Goal: Task Accomplishment & Management: Use online tool/utility

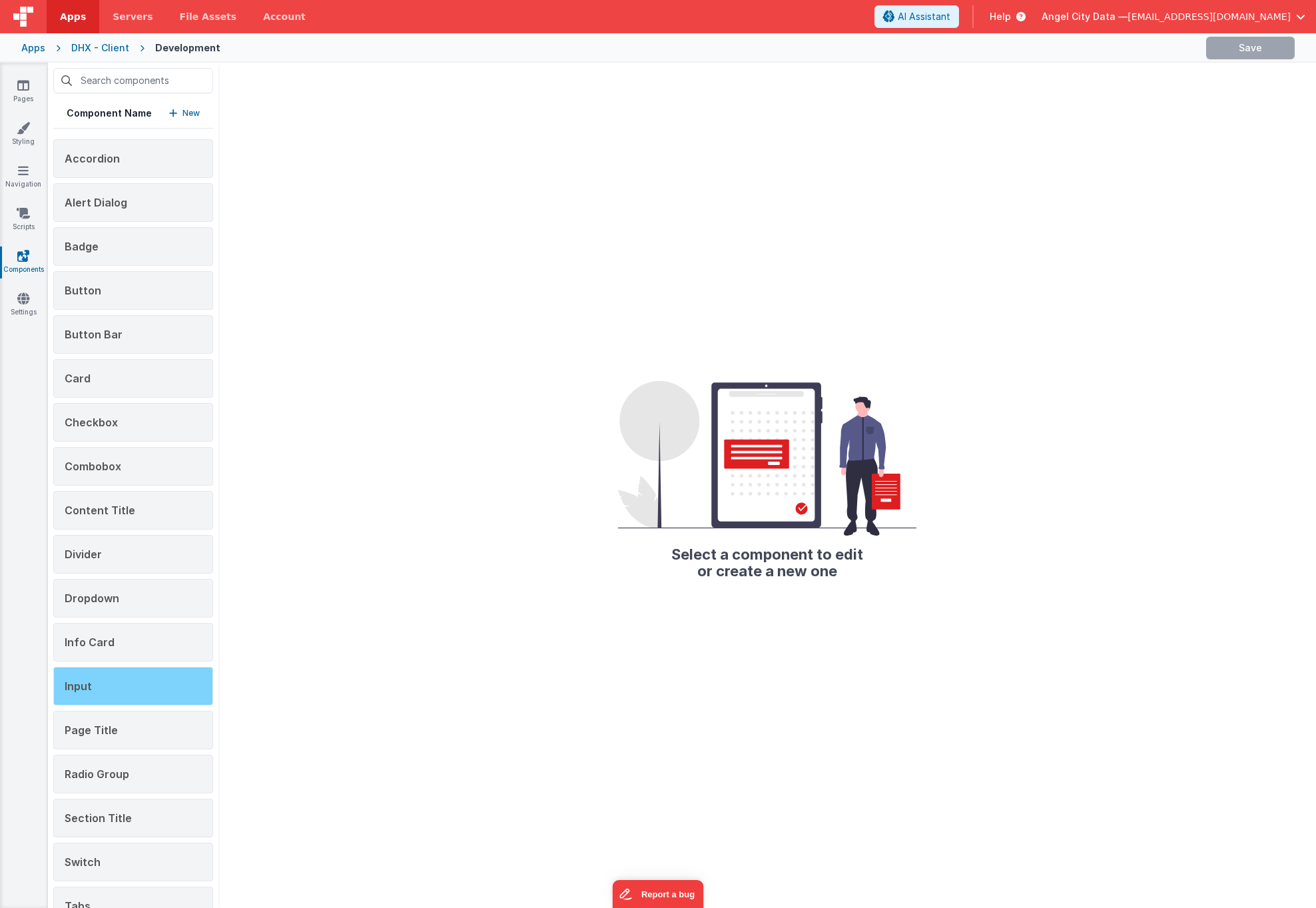
click at [91, 687] on div "Input" at bounding box center [133, 686] width 160 height 39
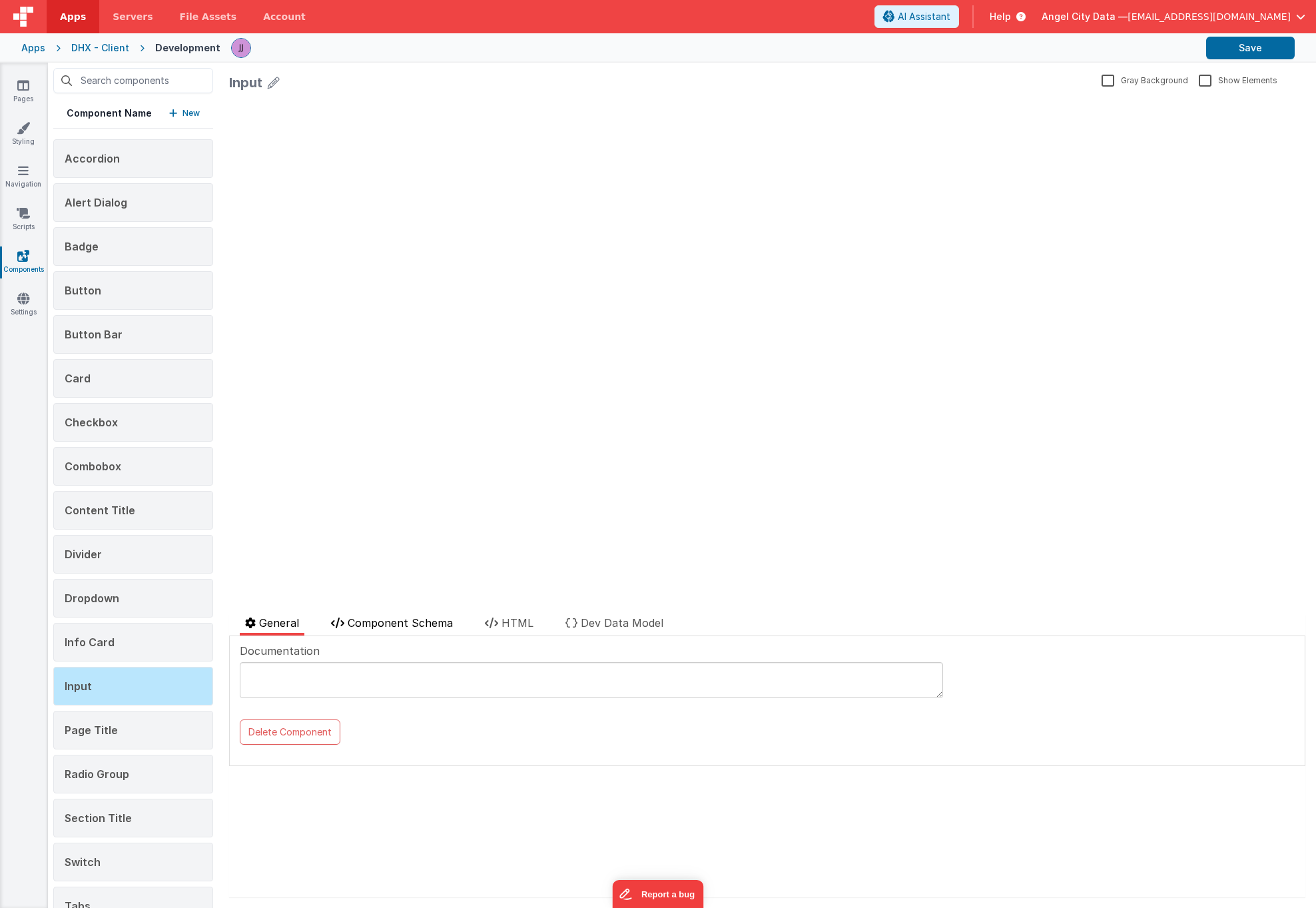
click at [382, 622] on span "Component Schema" at bounding box center [400, 623] width 105 height 13
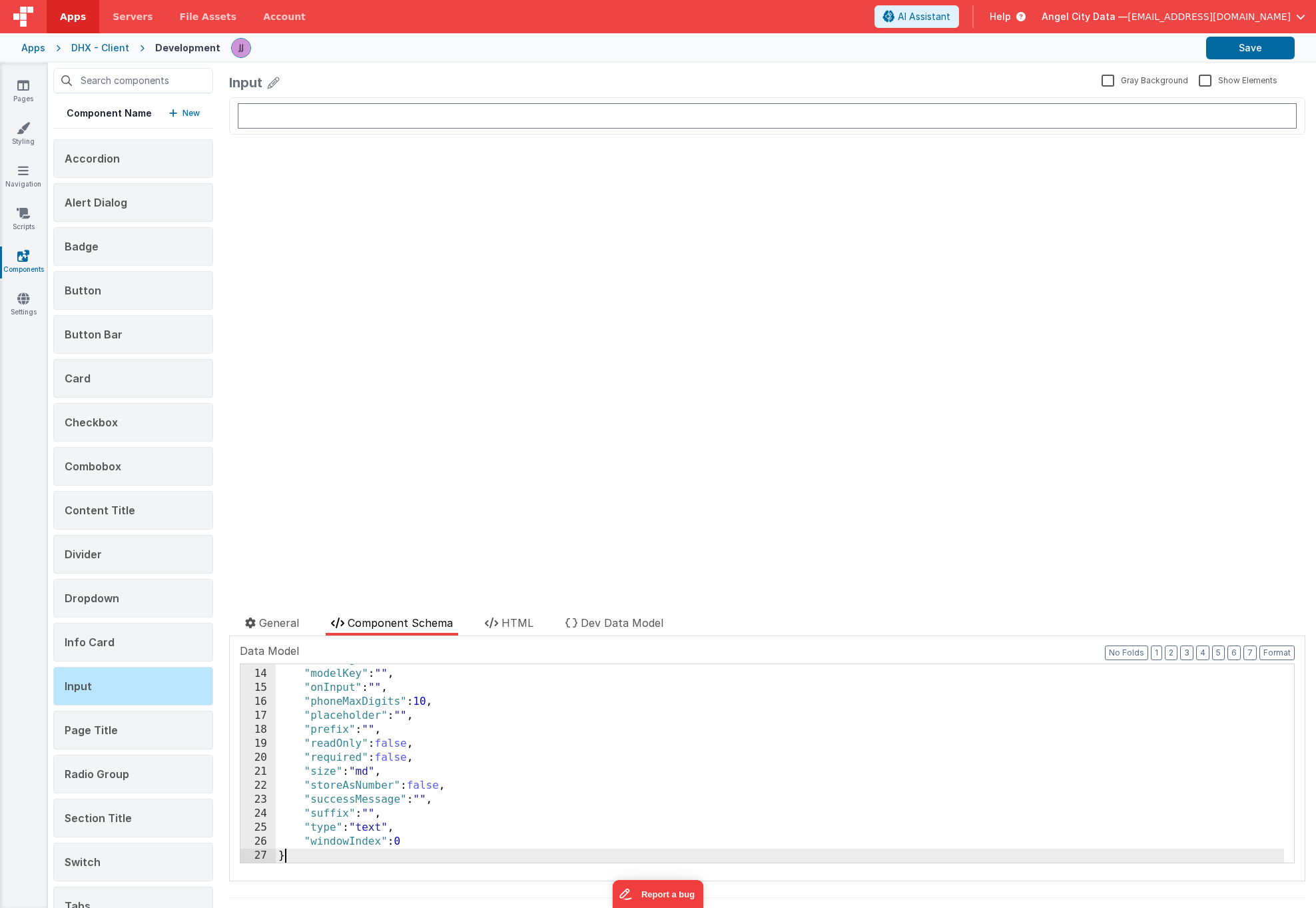
scroll to position [1731, 0]
click at [512, 625] on span "HTML" at bounding box center [518, 623] width 32 height 13
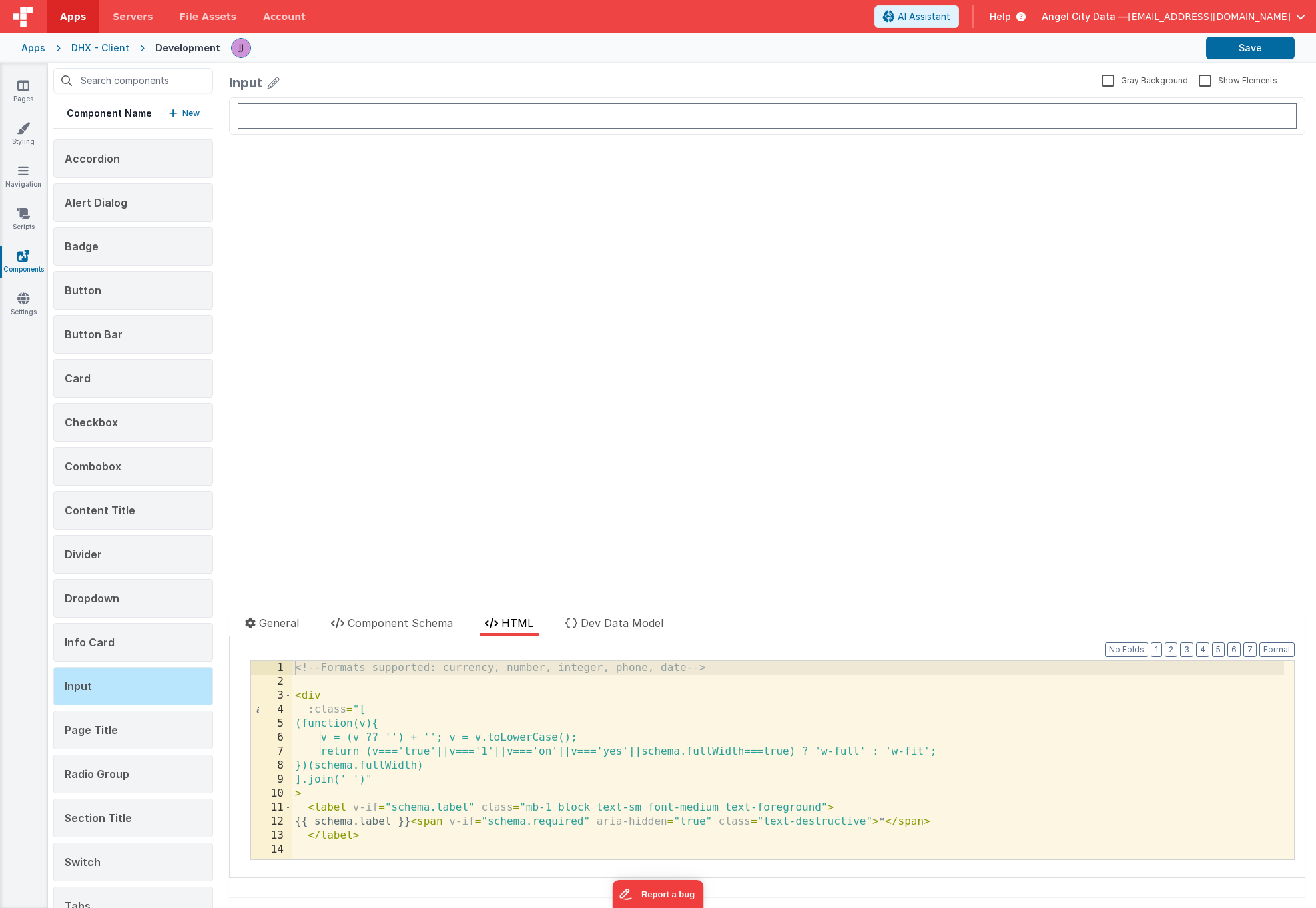
click at [478, 752] on div "<!-- Formats supported: currency, number, integer, phone, date --> < div :class…" at bounding box center [788, 774] width 991 height 227
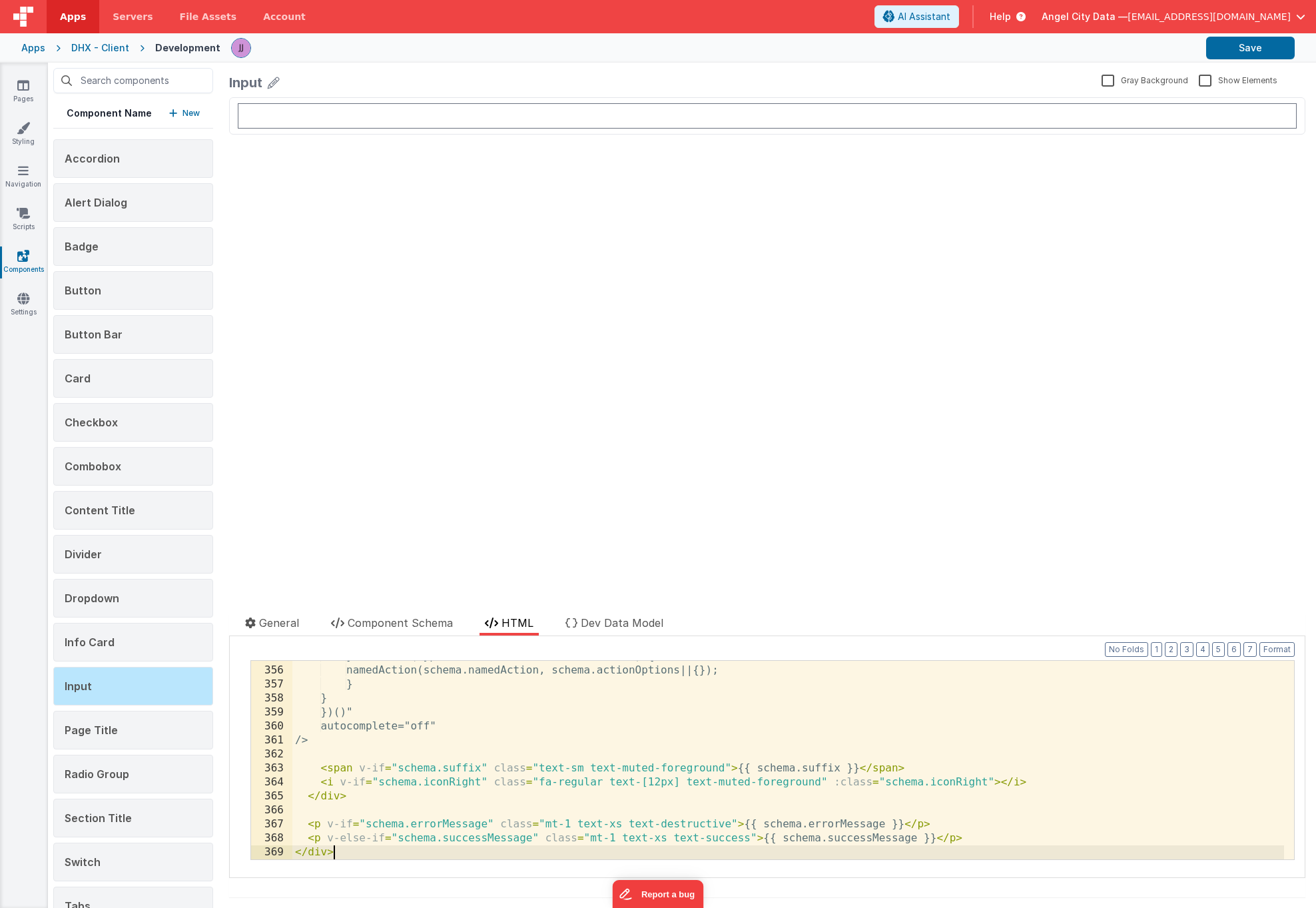
scroll to position [4962, 0]
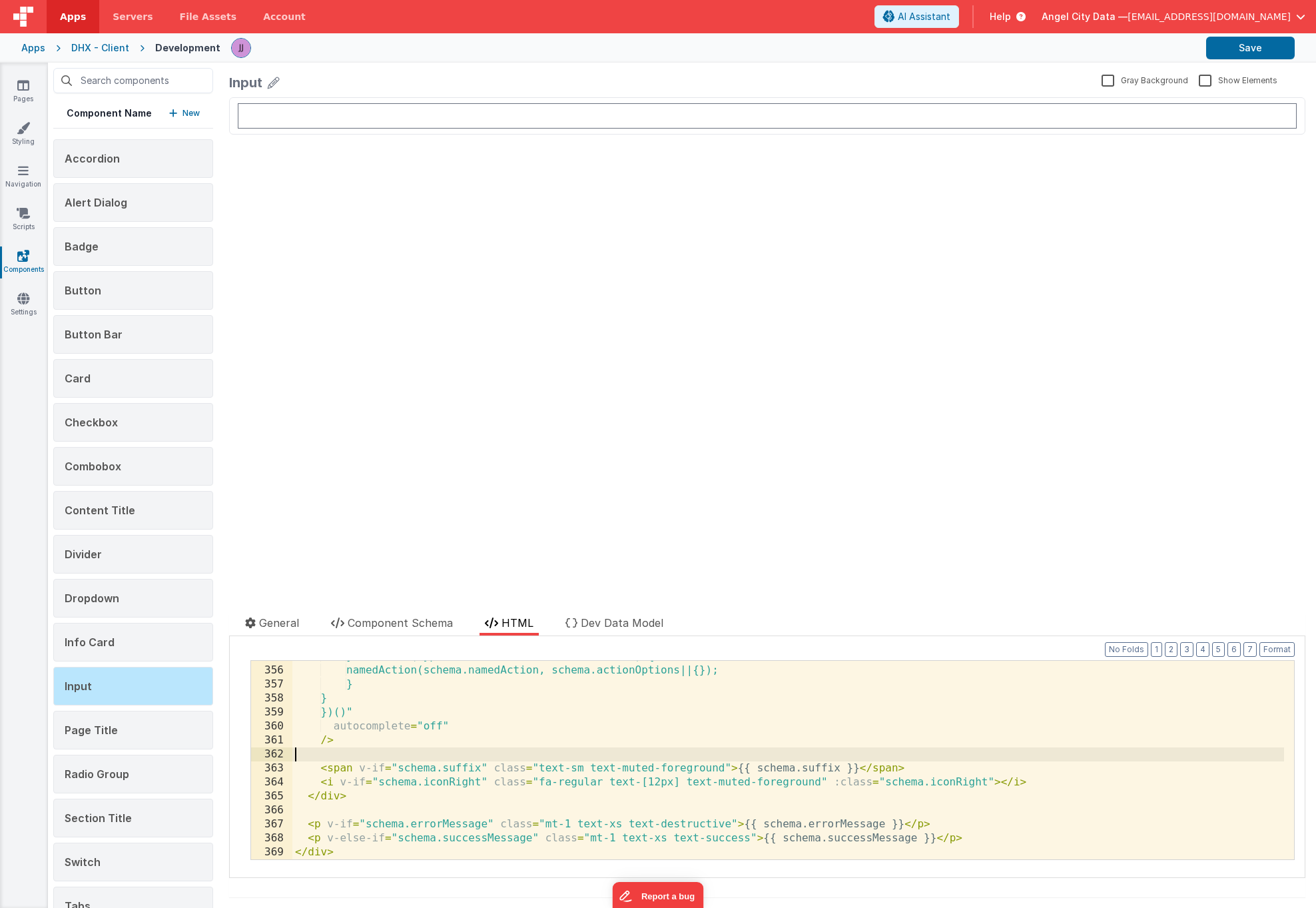
click at [553, 753] on div "} else if (typeof namedAction !== 'undefined') { namedAction(schema.namedAction…" at bounding box center [788, 763] width 991 height 227
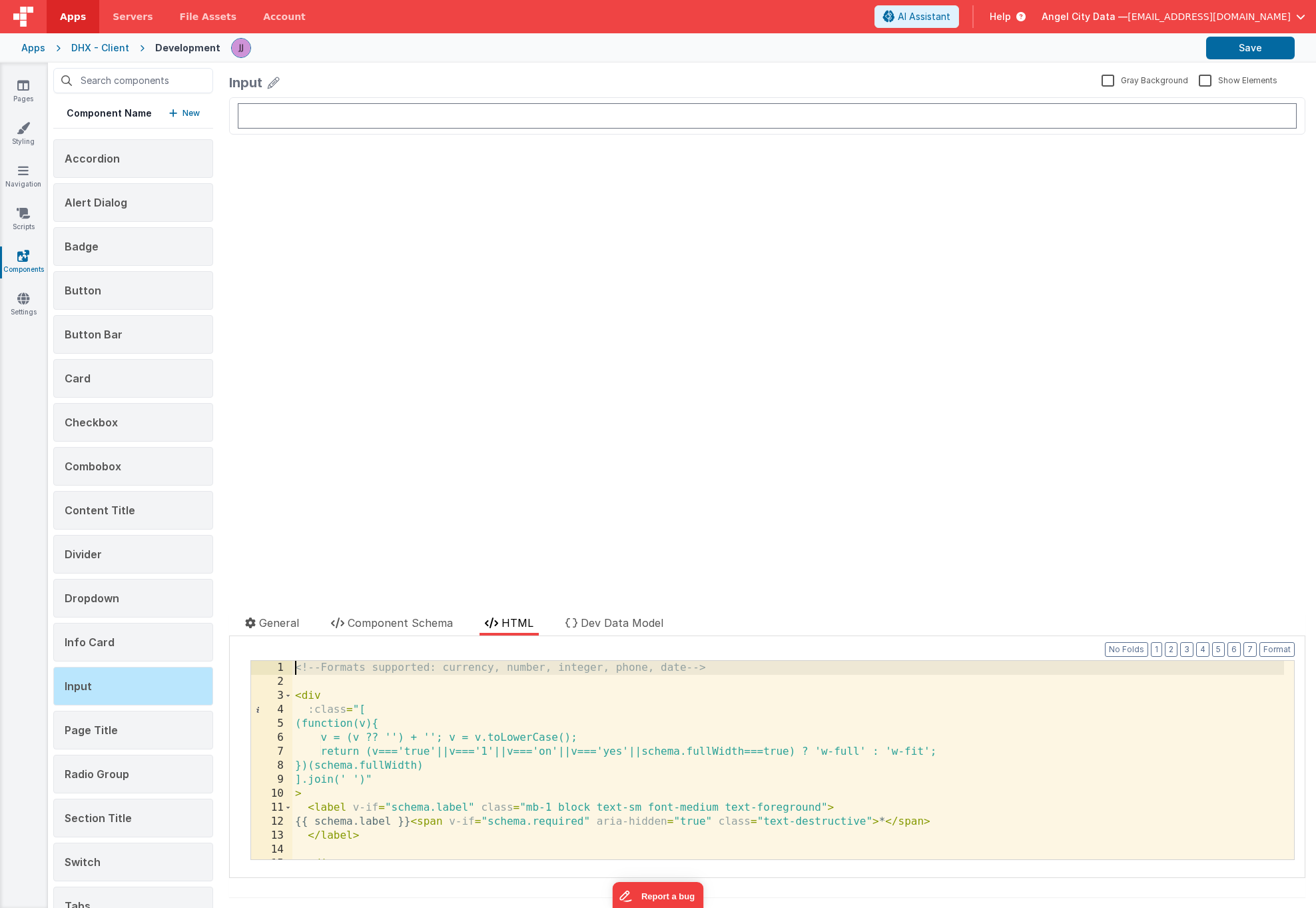
scroll to position [0, 0]
click at [294, 693] on div "<!-- Formats supported: currency, number, integer, phone, ssn, date --> < div :…" at bounding box center [788, 774] width 991 height 227
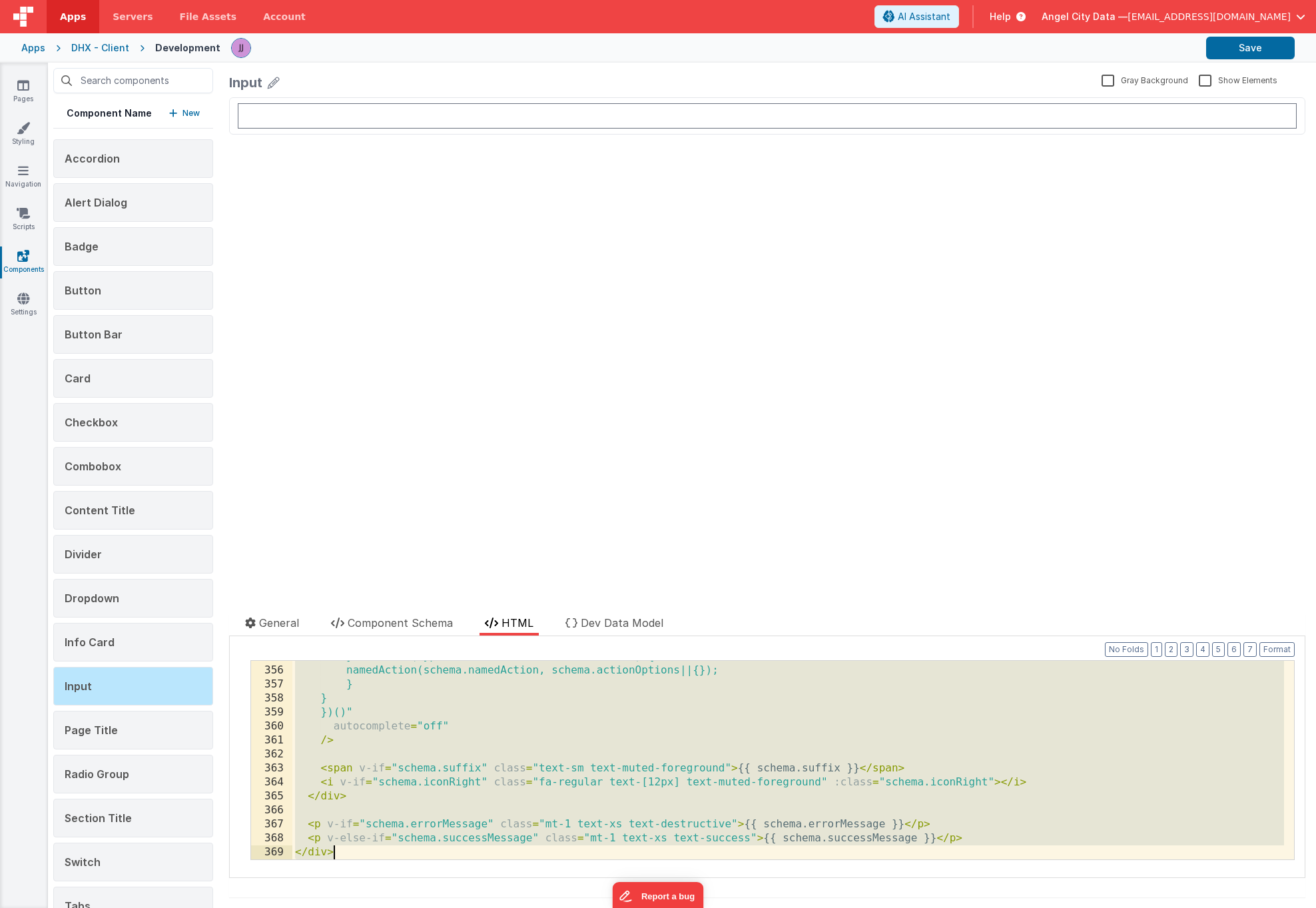
scroll to position [5256, 0]
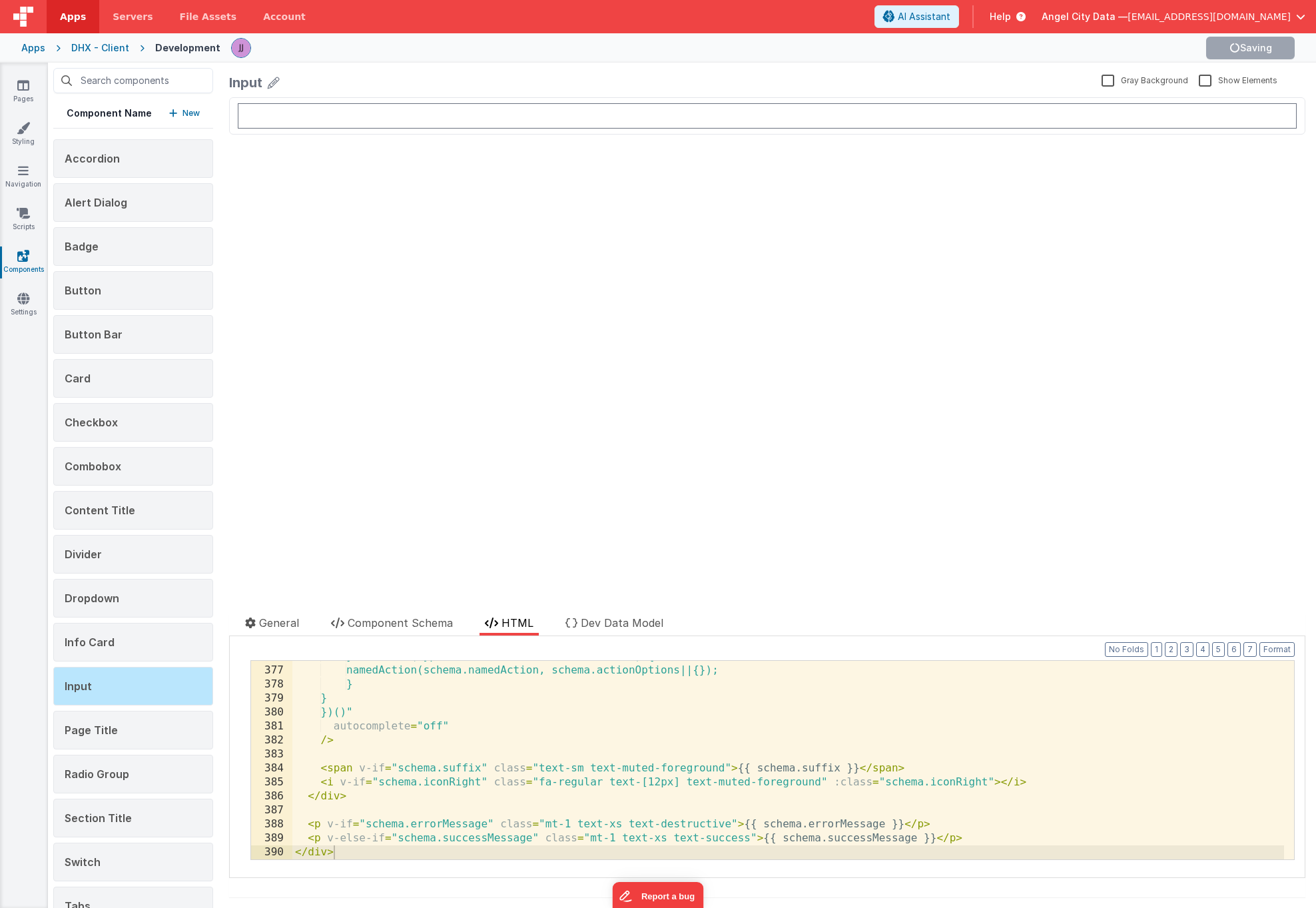
click at [1268, 11] on span "[EMAIL_ADDRESS][DOMAIN_NAME]" at bounding box center [1209, 17] width 163 height 13
click at [1161, 115] on div "Logout" at bounding box center [1199, 114] width 197 height 13
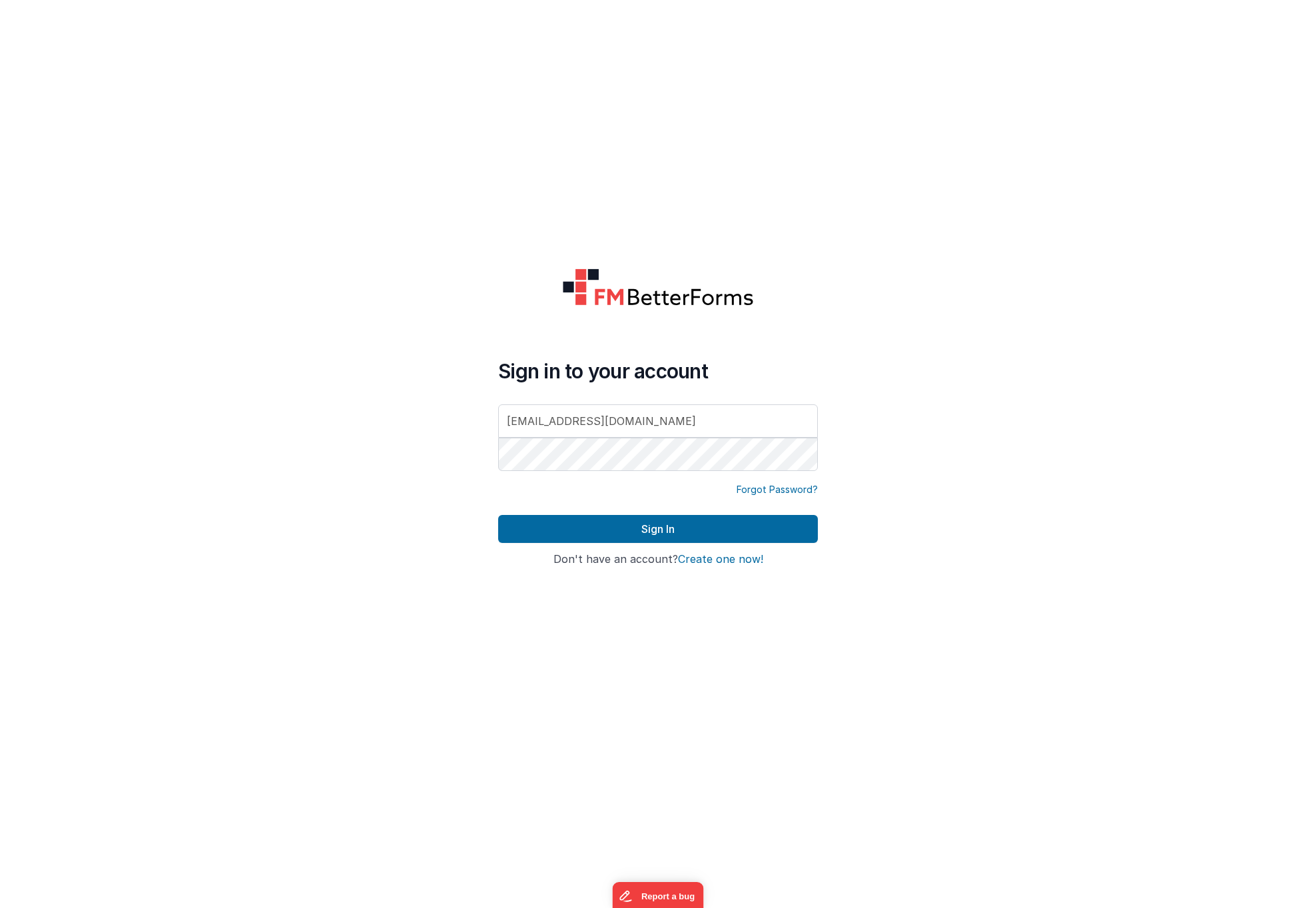
type input "[EMAIL_ADDRESS][DOMAIN_NAME]"
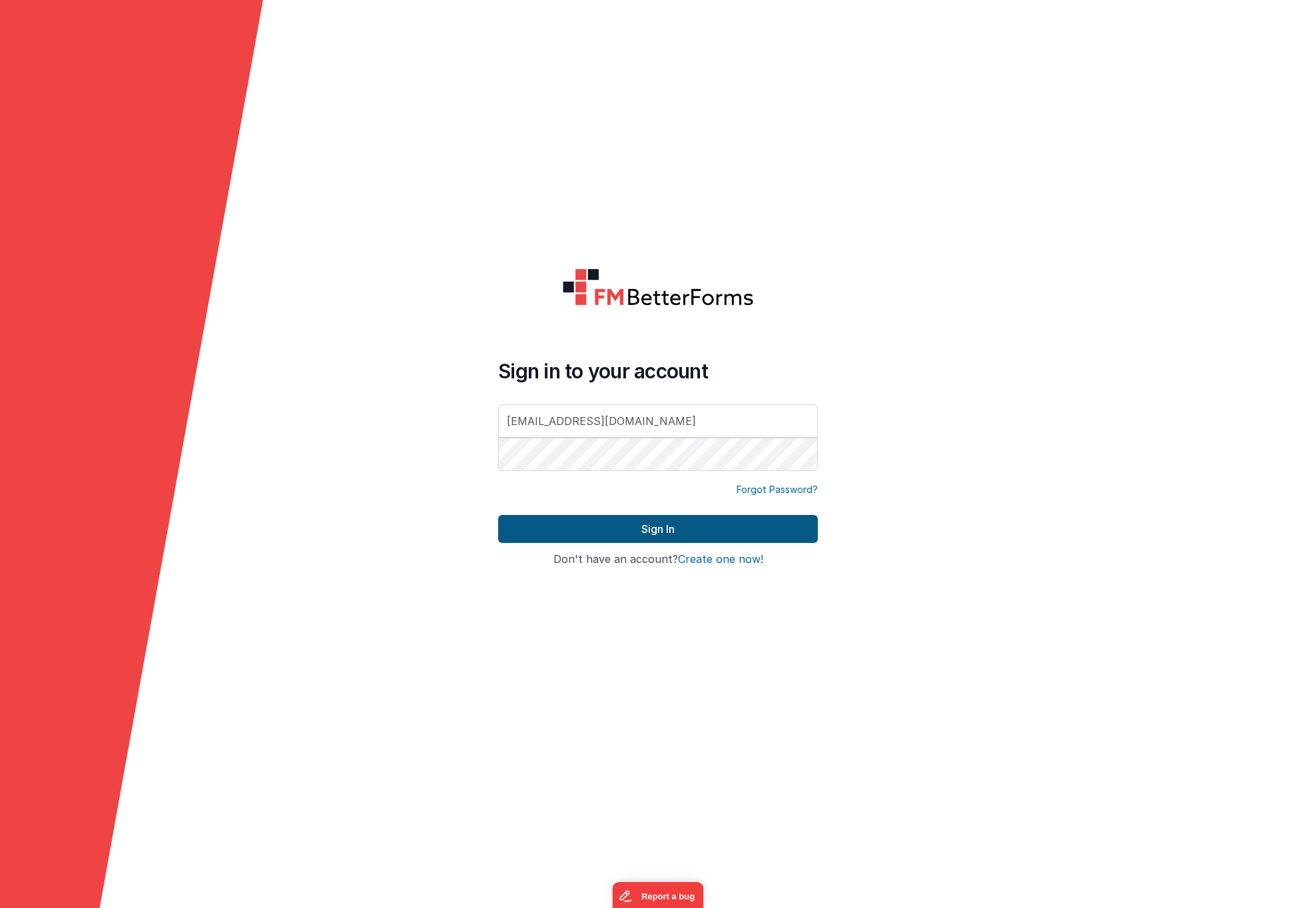
click at [609, 530] on button "Sign In" at bounding box center [657, 529] width 319 height 28
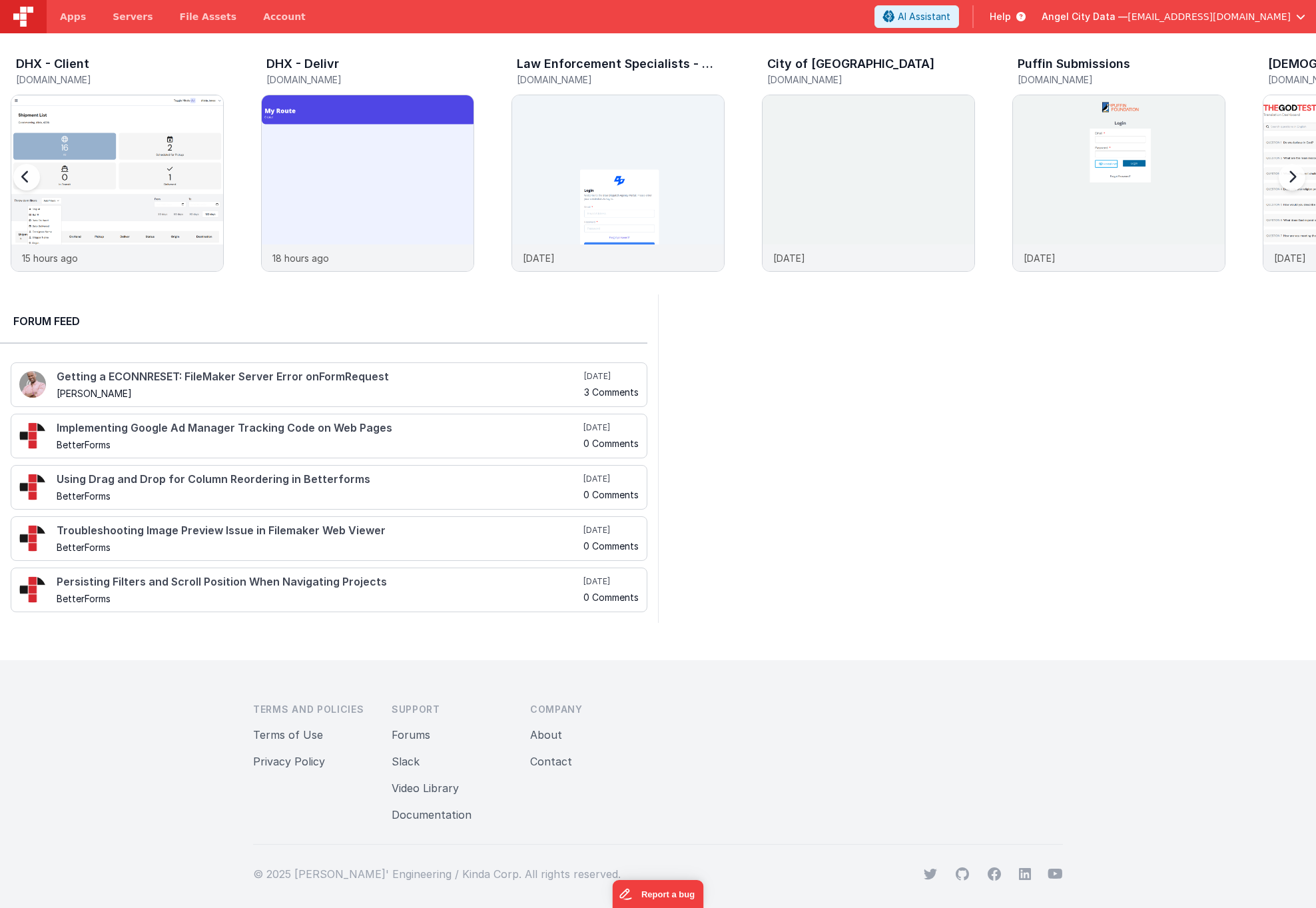
click at [70, 77] on h5 "dhxclient.fmbetterforms.com" at bounding box center [120, 80] width 208 height 10
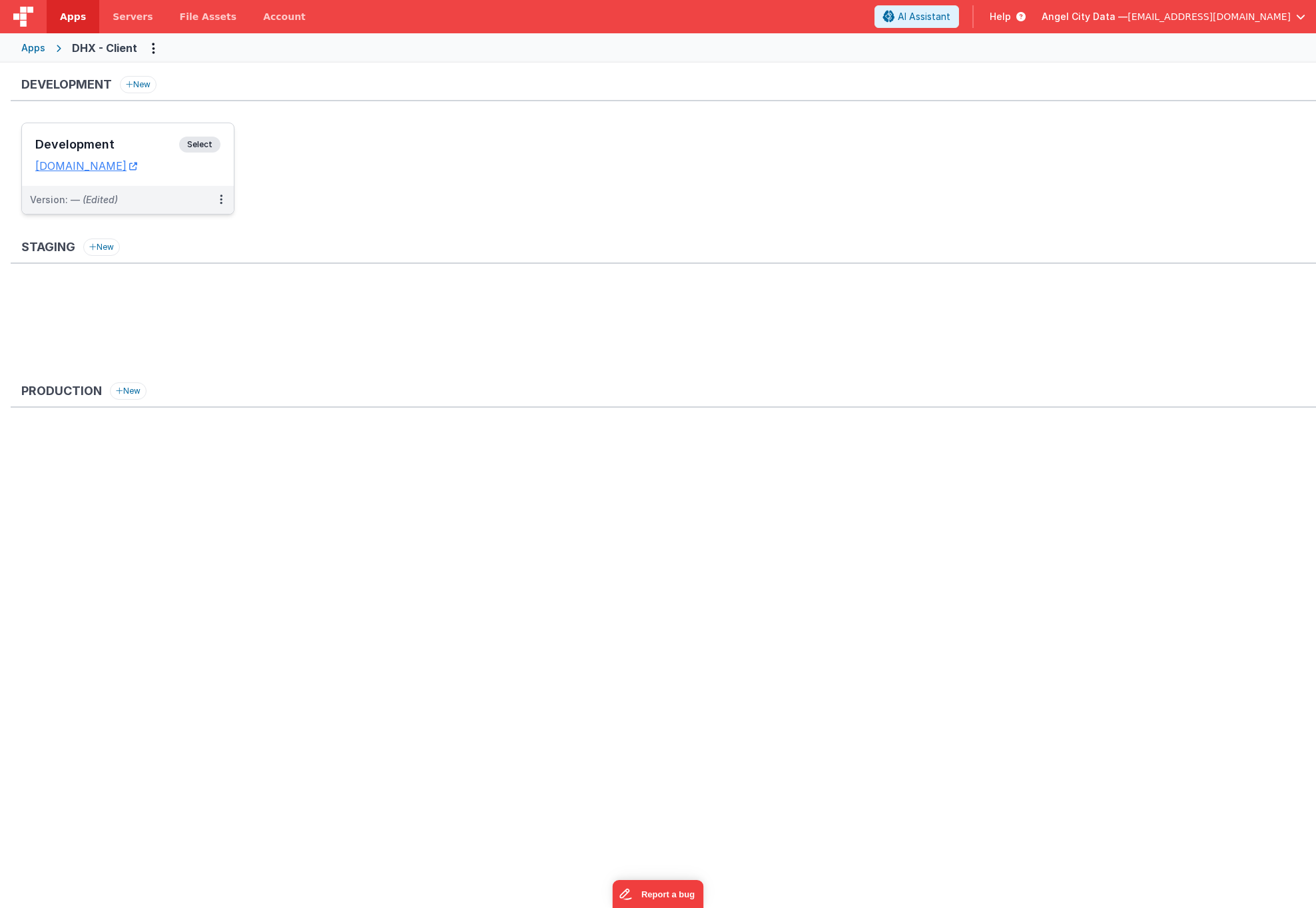
click at [124, 131] on div "Development Select URLs dhxclient.fmbetterforms.com" at bounding box center [128, 155] width 212 height 63
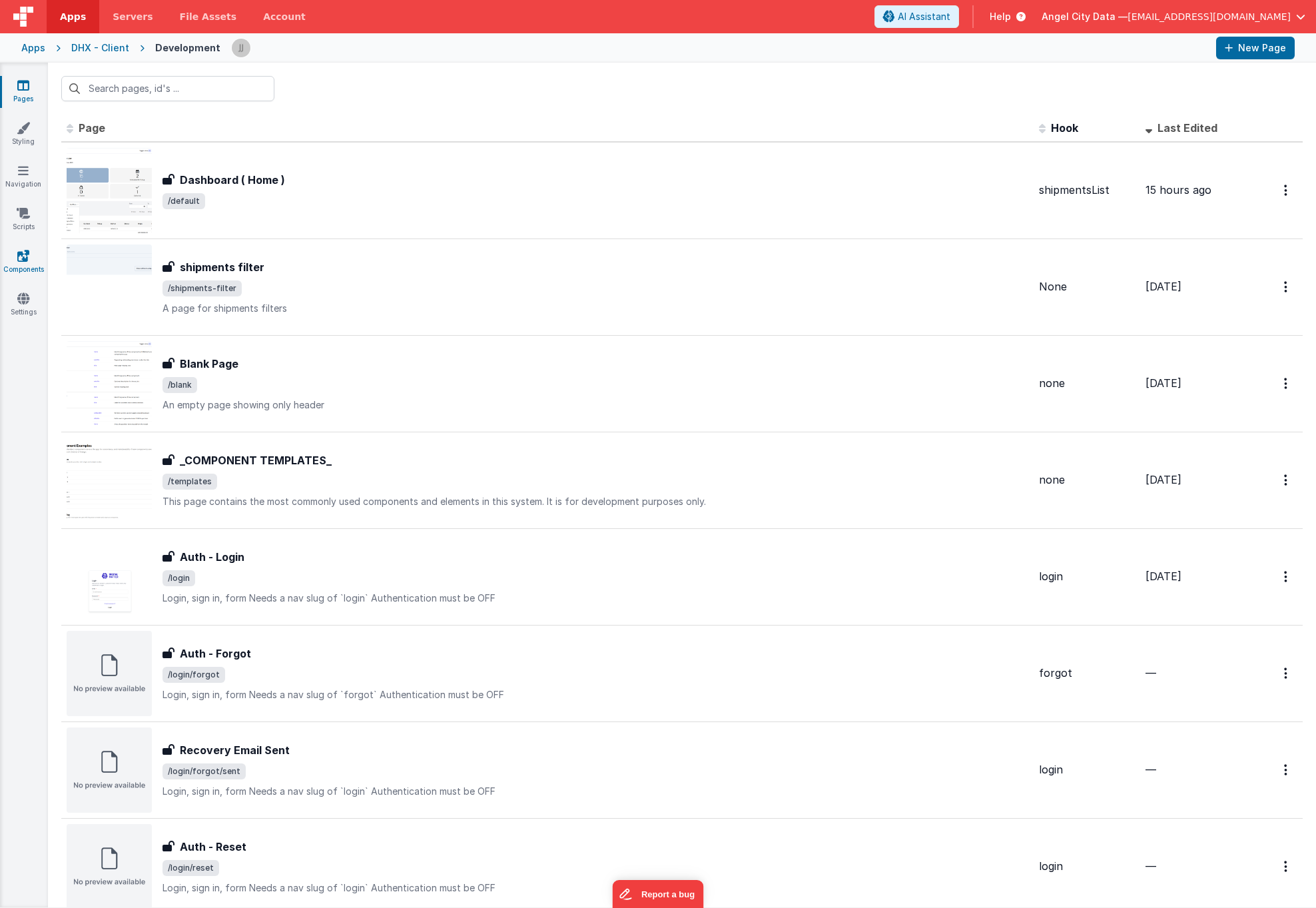
click at [20, 257] on icon at bounding box center [23, 256] width 12 height 13
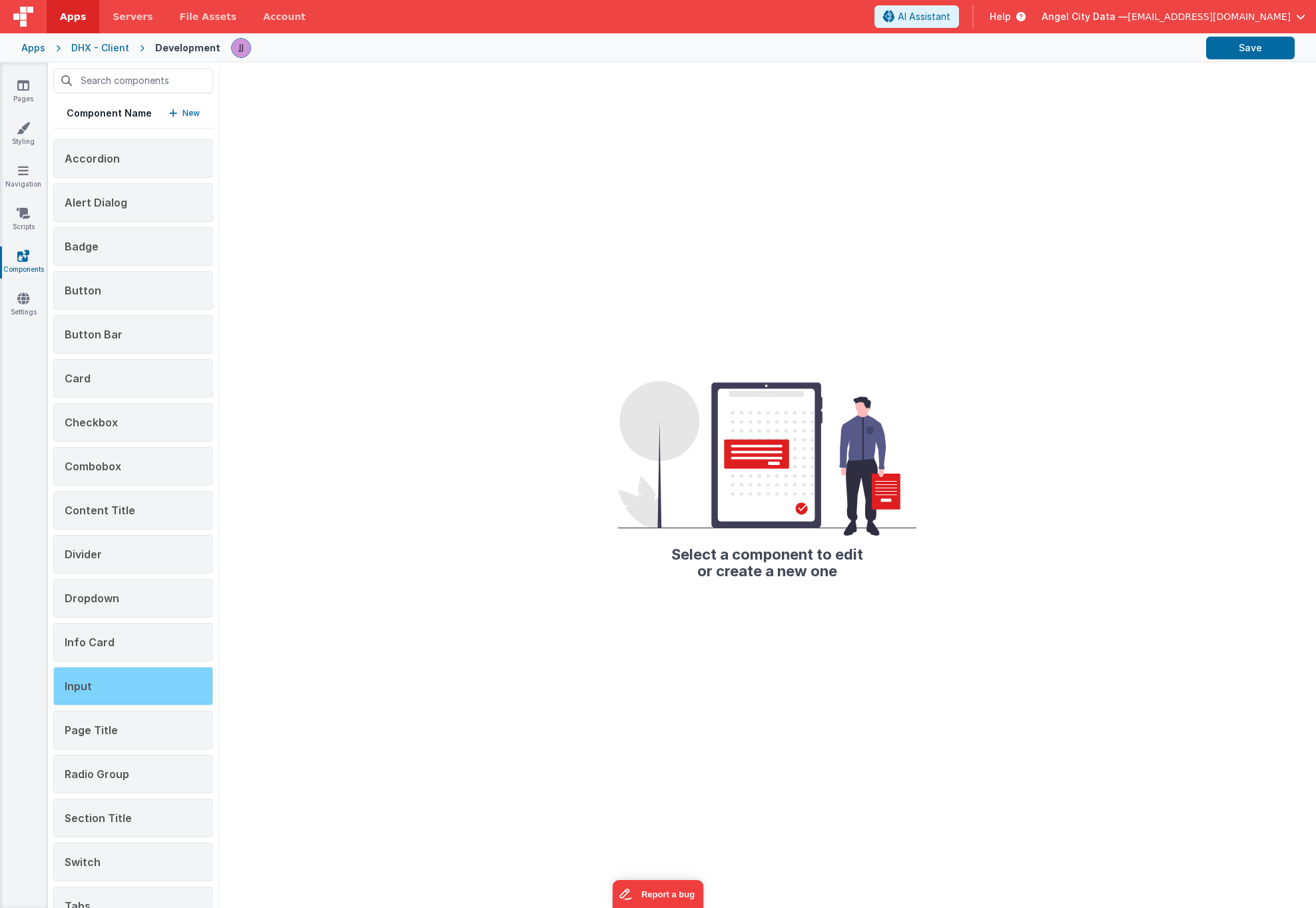
click at [124, 689] on div "Input" at bounding box center [133, 686] width 160 height 39
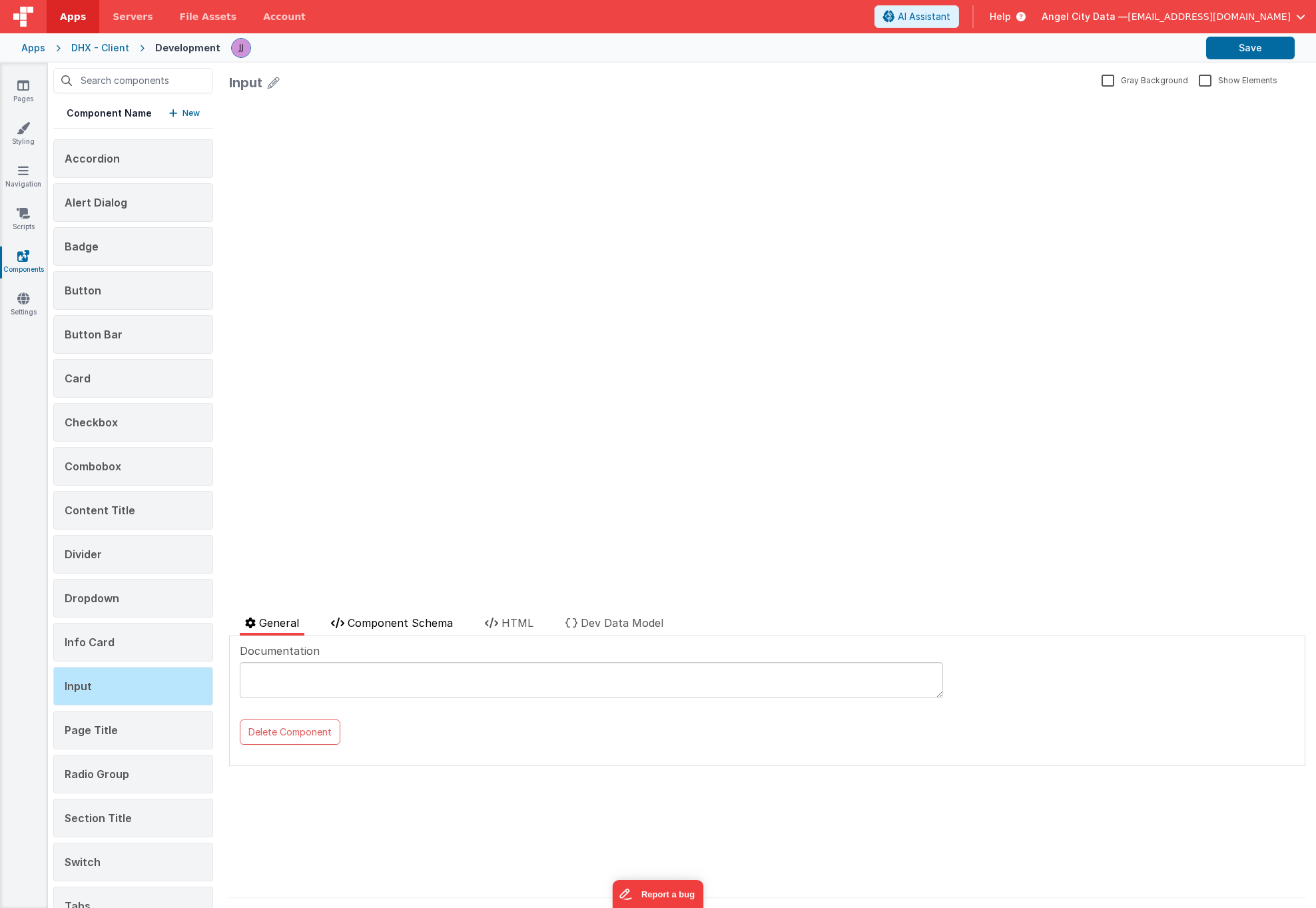
click at [420, 632] on li "Component Schema" at bounding box center [391, 625] width 132 height 20
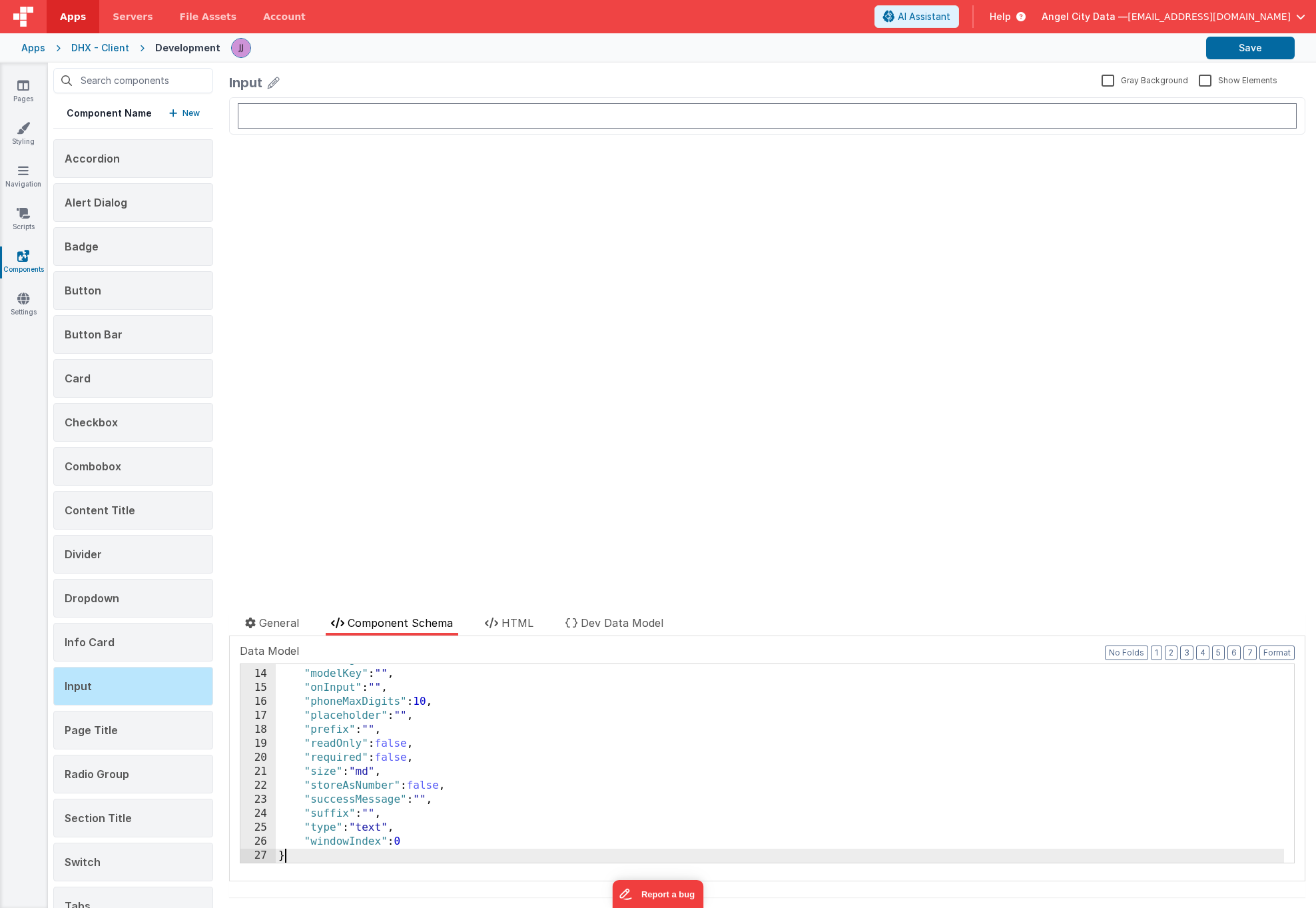
scroll to position [1843, 0]
click at [508, 614] on div at bounding box center [498, 604] width 538 height 21
click at [513, 627] on span "HTML" at bounding box center [518, 623] width 32 height 13
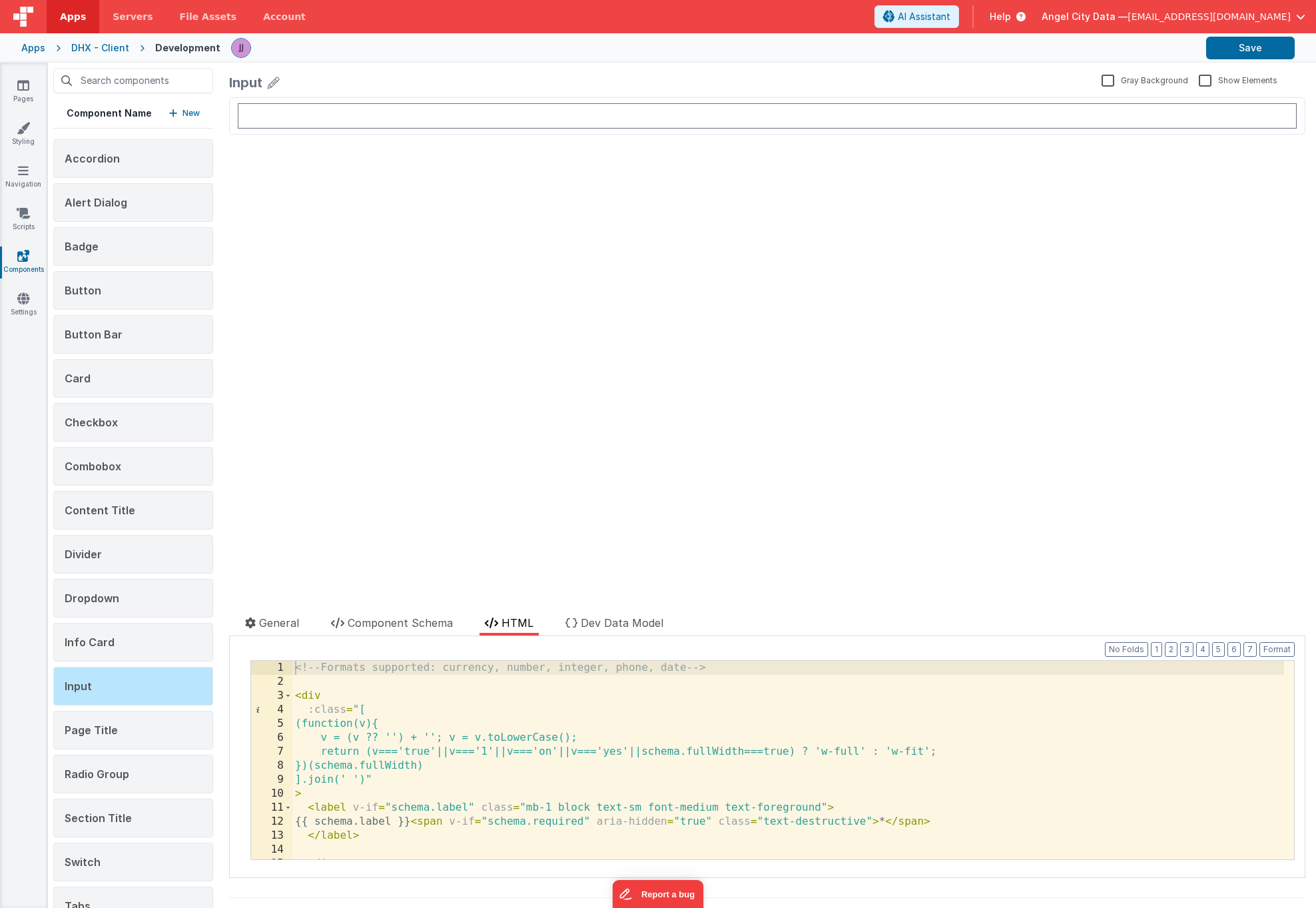
click at [496, 689] on div "<!-- Formats supported: currency, number, integer, phone, date --> < div :class…" at bounding box center [788, 774] width 991 height 227
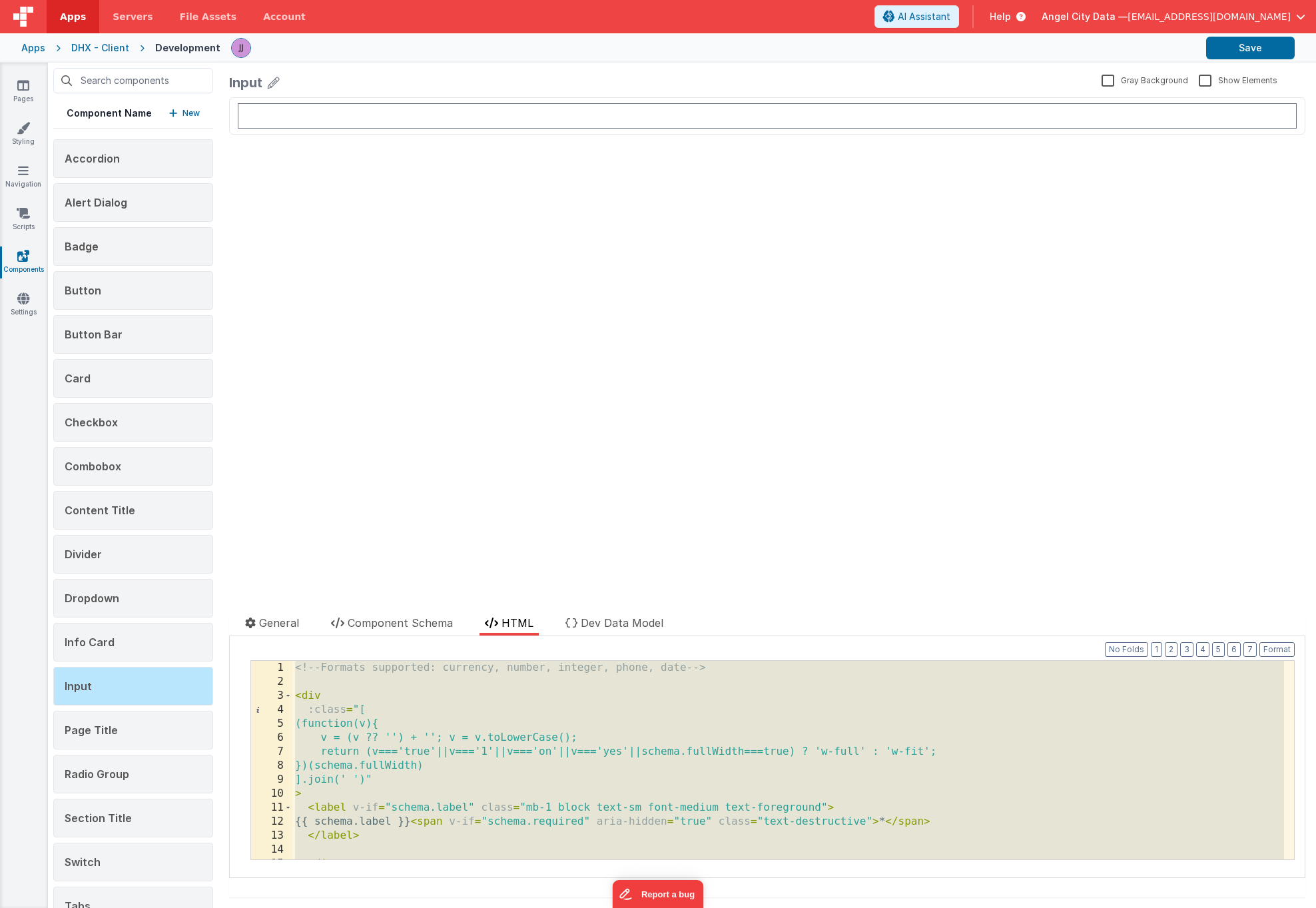
scroll to position [5256, 0]
